Goal: Find specific page/section: Find specific page/section

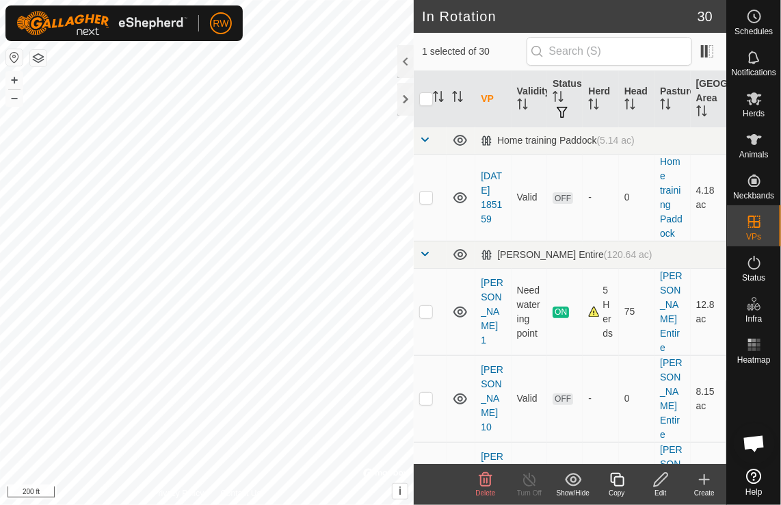
checkbox input "true"
checkbox input "false"
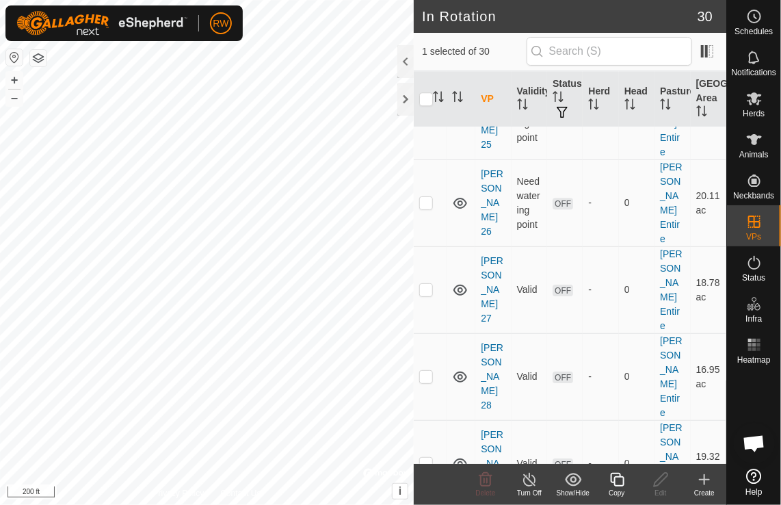
scroll to position [1500, 0]
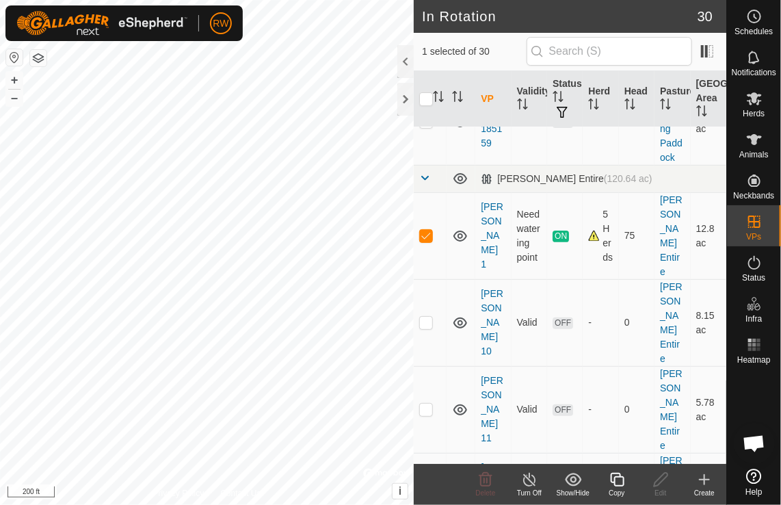
scroll to position [64, 0]
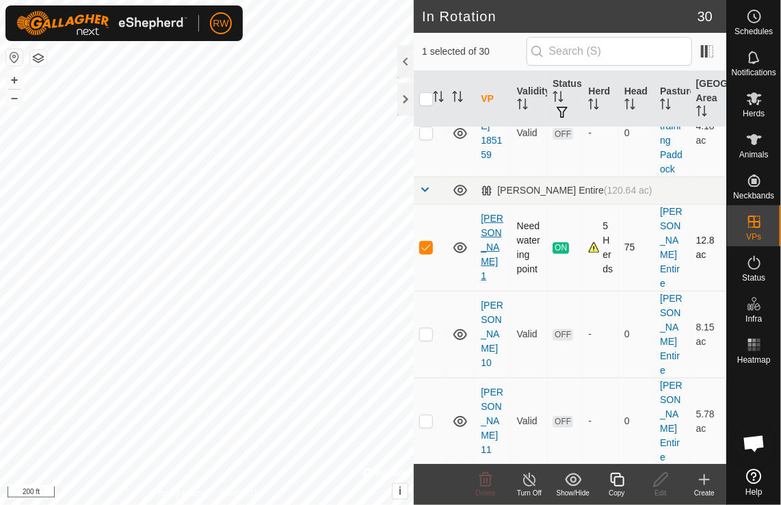
click at [488, 230] on link "[PERSON_NAME] 1" at bounding box center [492, 247] width 23 height 68
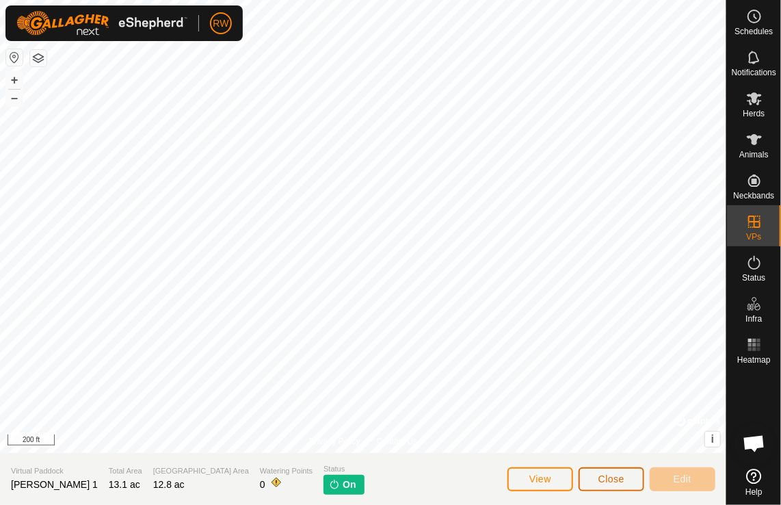
click at [620, 481] on span "Close" at bounding box center [612, 478] width 26 height 11
